Goal: Find specific page/section: Find specific page/section

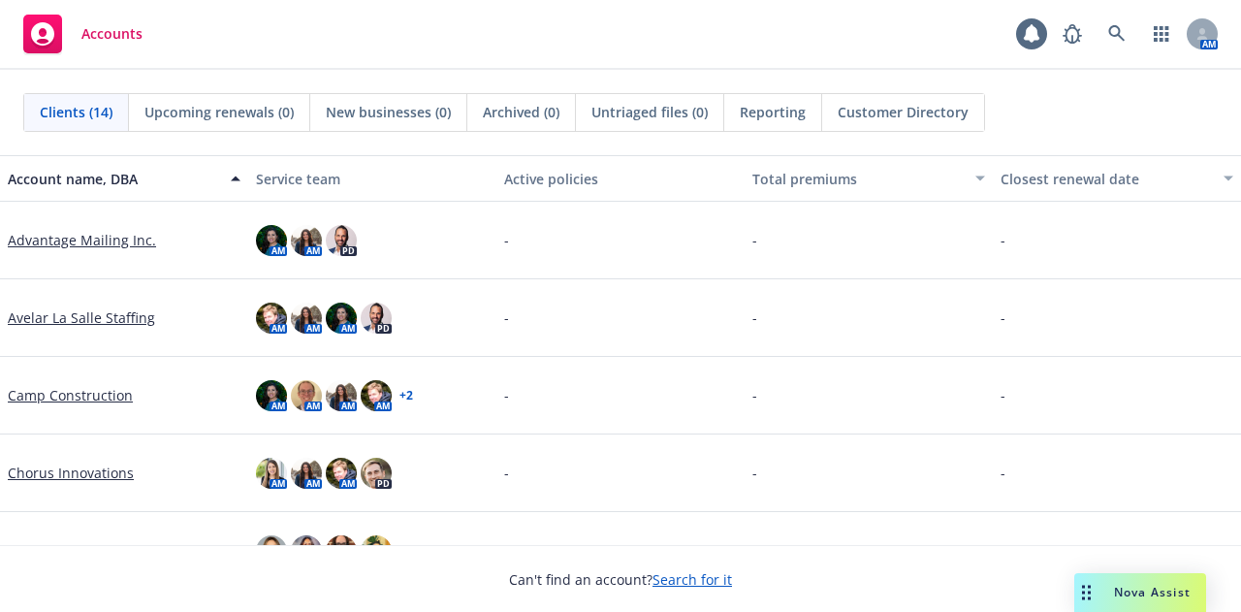
click at [552, 129] on div "Archived (0)" at bounding box center [521, 112] width 109 height 37
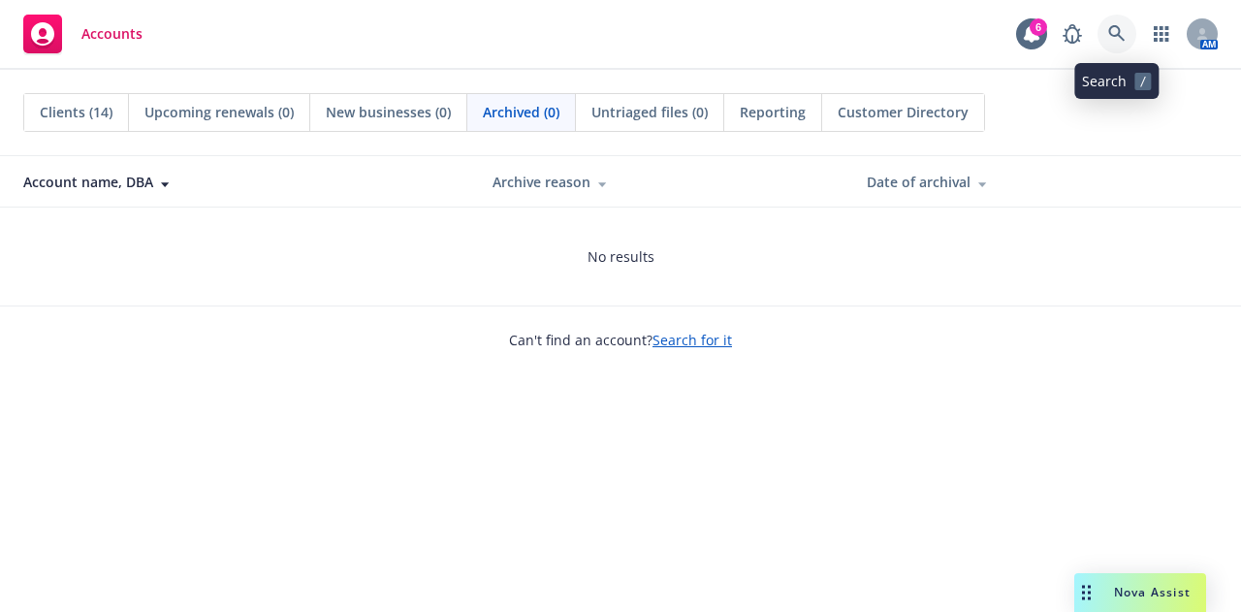
click at [1119, 29] on icon at bounding box center [1116, 33] width 16 height 16
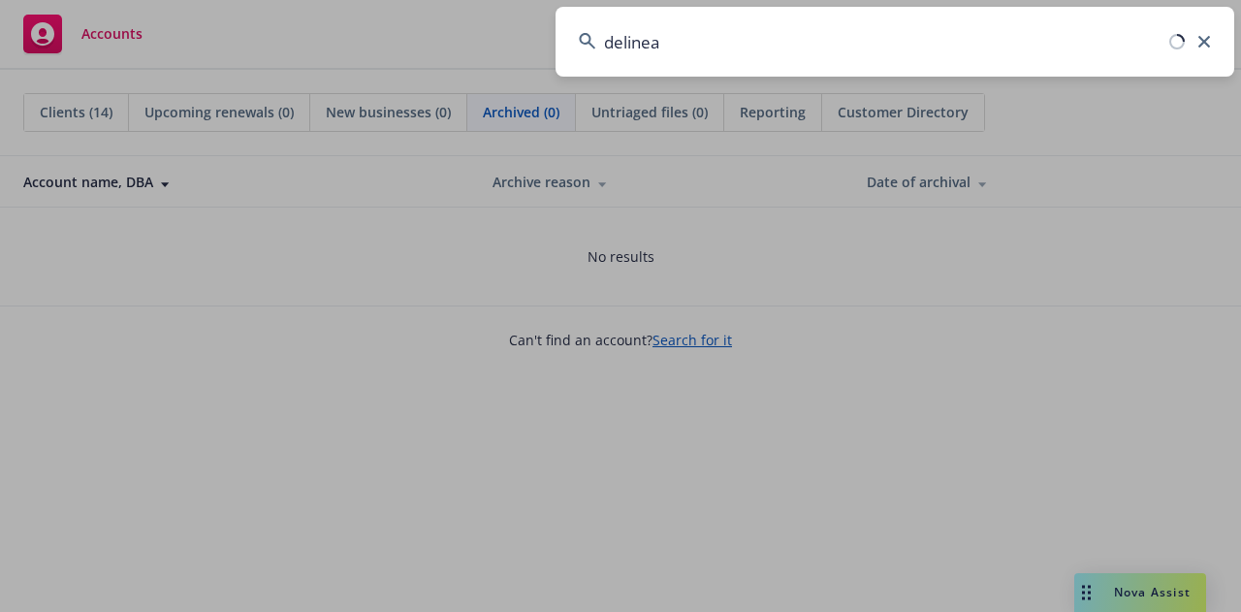
type input "delinea"
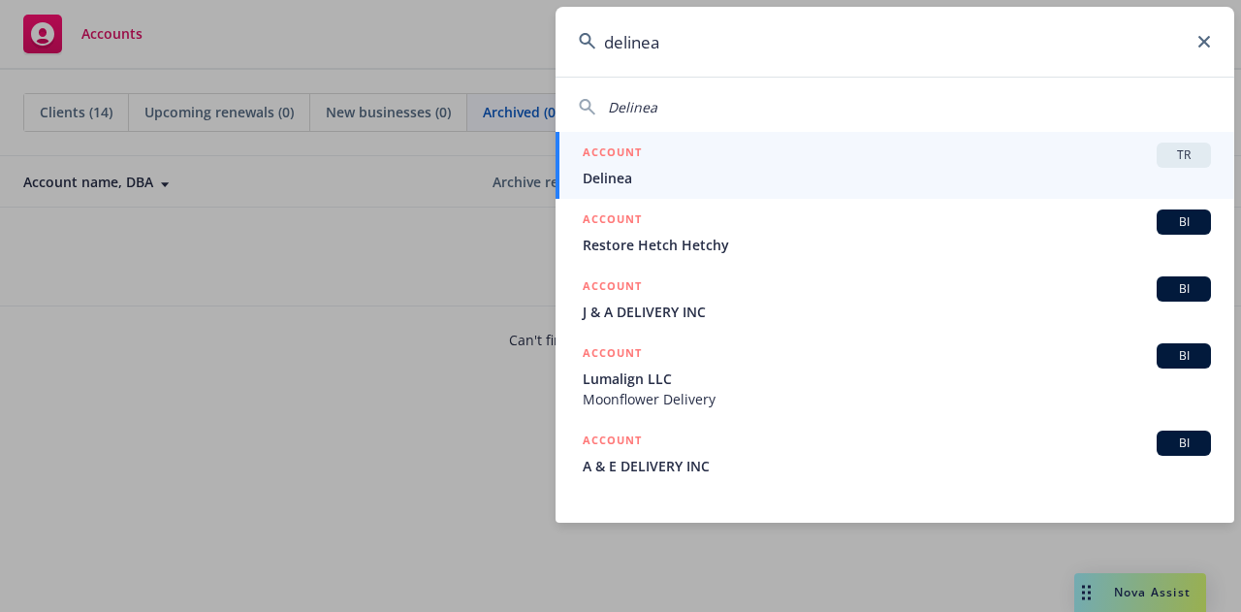
click at [783, 160] on div "ACCOUNT TR" at bounding box center [897, 155] width 628 height 25
